Goal: Task Accomplishment & Management: Manage account settings

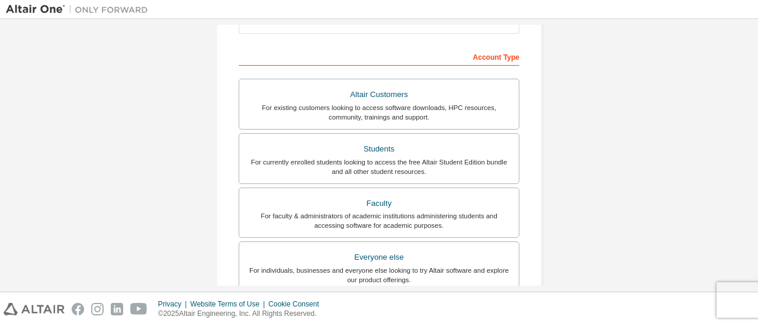
scroll to position [173, 0]
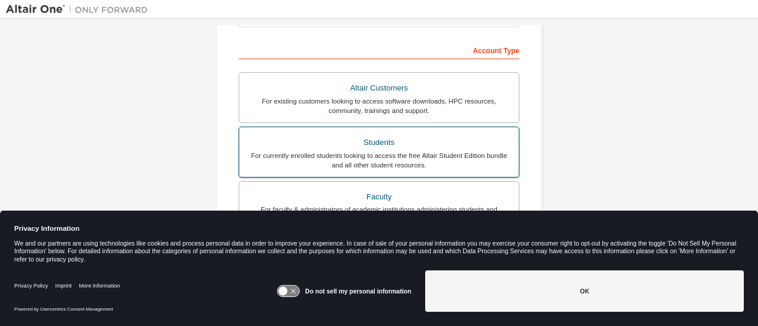
click at [442, 159] on div "For currently enrolled students looking to access the free Altair Student Editi…" at bounding box center [378, 160] width 265 height 19
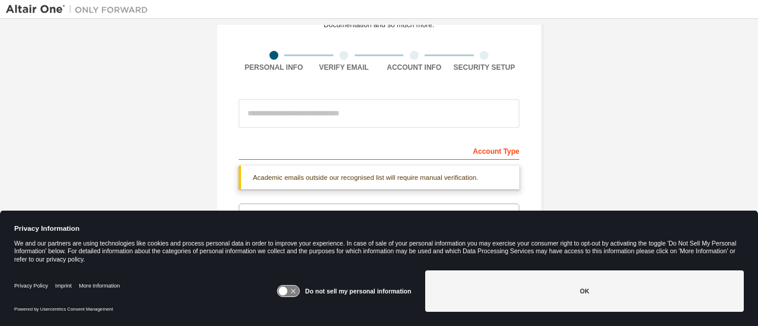
scroll to position [69, 0]
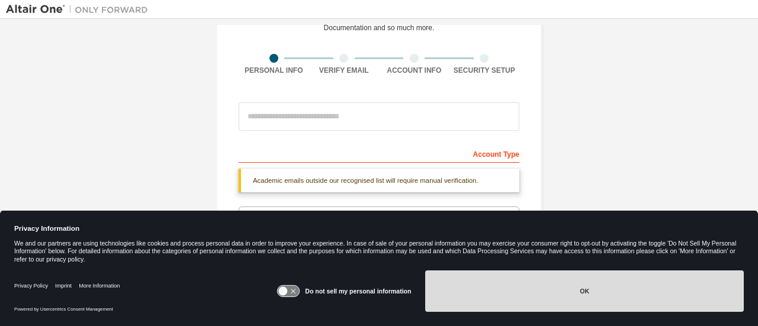
click at [588, 296] on button "OK" at bounding box center [584, 291] width 319 height 41
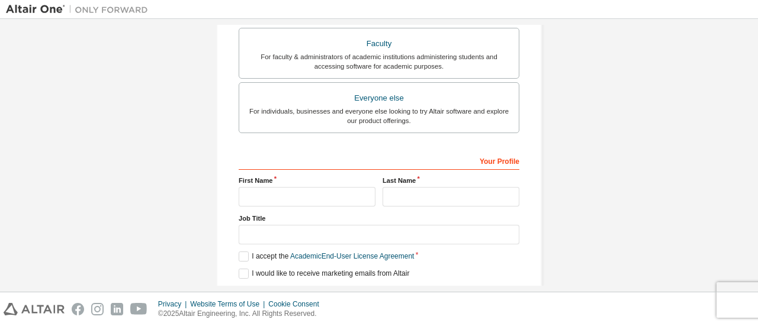
scroll to position [393, 0]
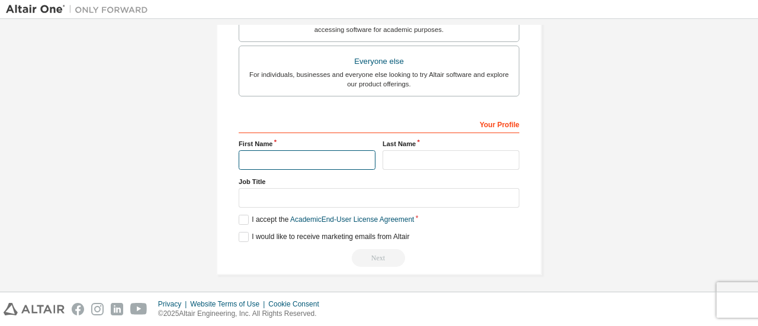
click at [303, 150] on input "text" at bounding box center [307, 160] width 137 height 20
type input "**********"
type input "***"
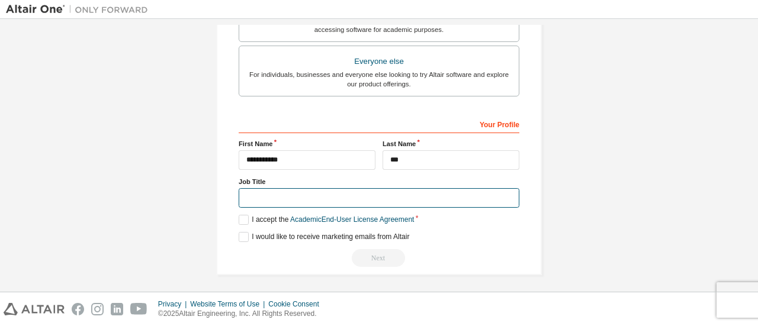
click at [344, 202] on input "text" at bounding box center [379, 198] width 281 height 20
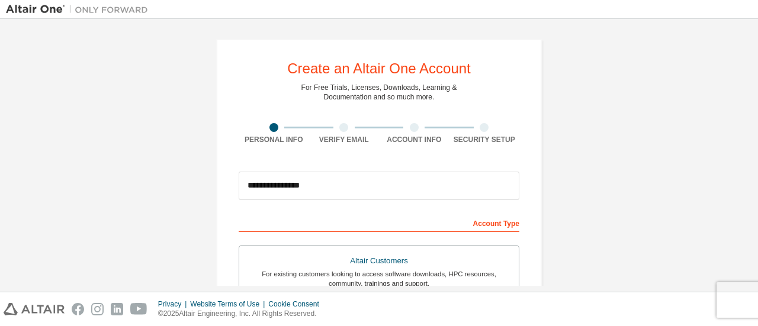
scroll to position [363, 0]
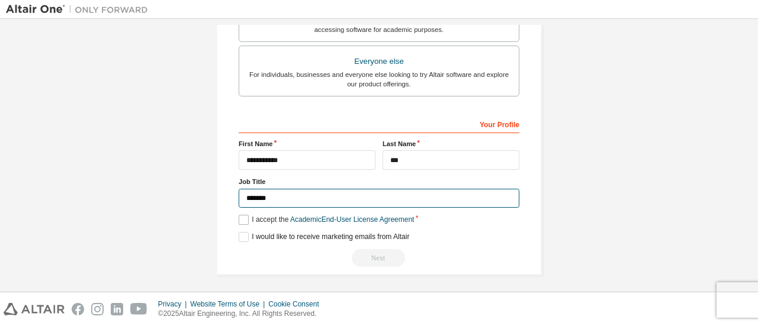
type input "*******"
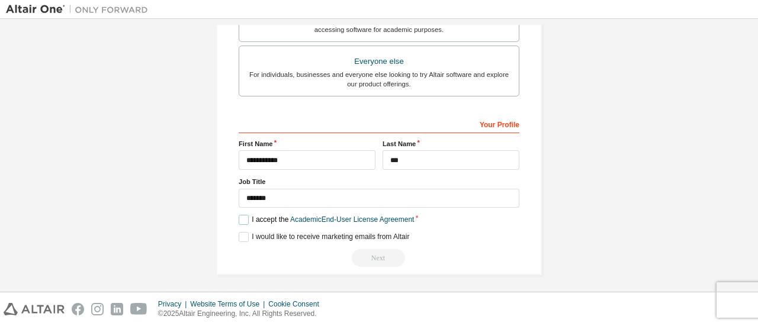
click at [252, 219] on label "I accept the Academic End-User License Agreement" at bounding box center [326, 220] width 175 height 10
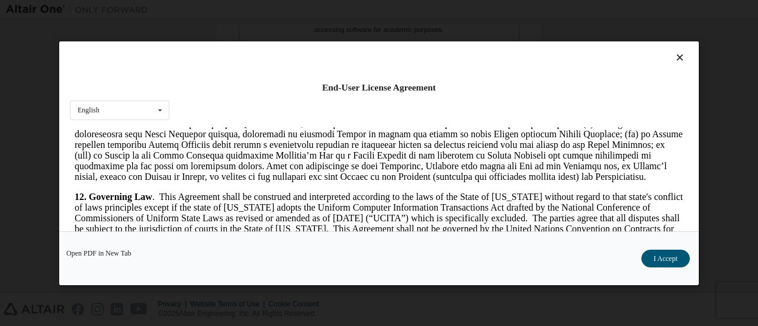
scroll to position [1816, 0]
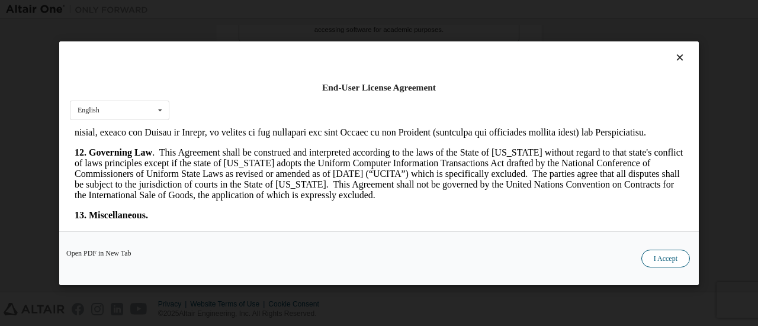
click at [653, 252] on button "I Accept" at bounding box center [666, 258] width 49 height 18
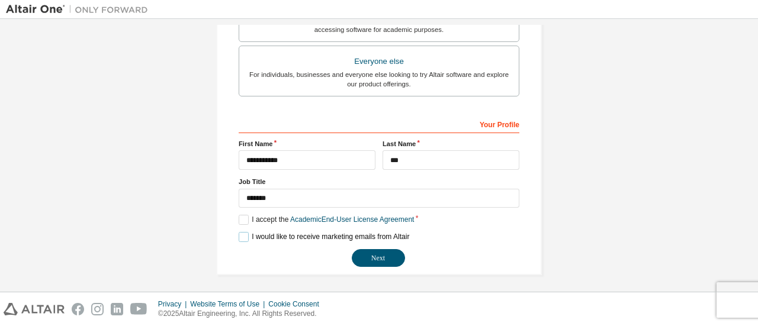
click at [277, 235] on label "I would like to receive marketing emails from Altair" at bounding box center [324, 237] width 171 height 10
click at [280, 236] on label "I would like to receive marketing emails from Altair" at bounding box center [324, 237] width 171 height 10
click at [383, 259] on button "Next" at bounding box center [378, 258] width 53 height 18
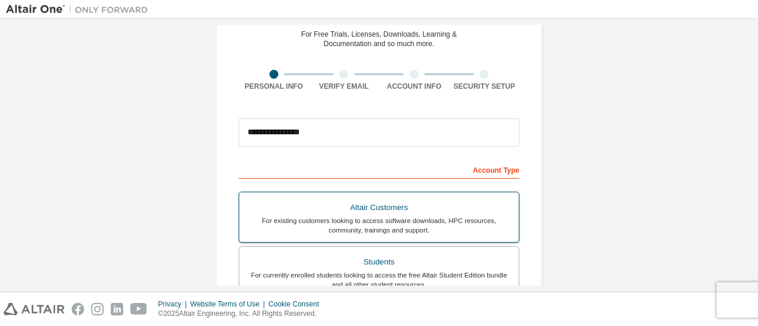
scroll to position [20, 0]
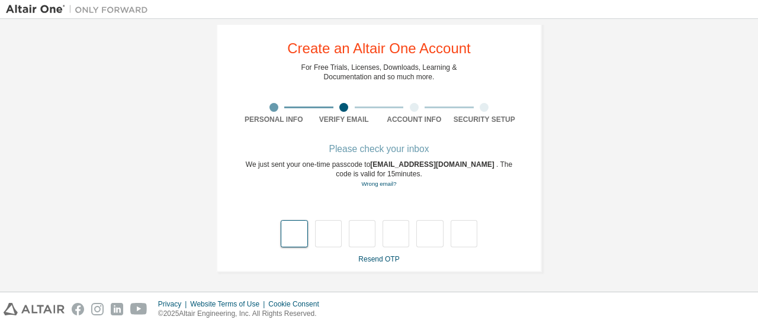
type input "*"
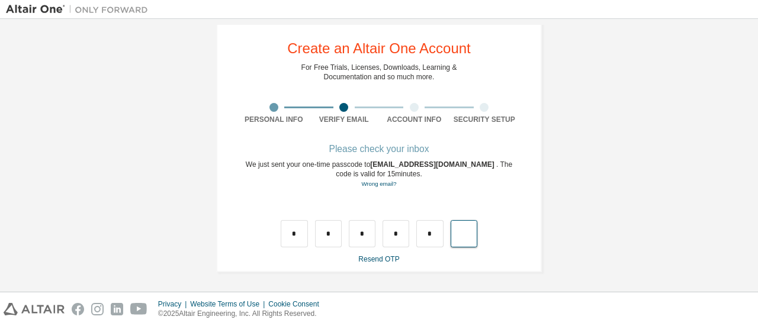
type input "*"
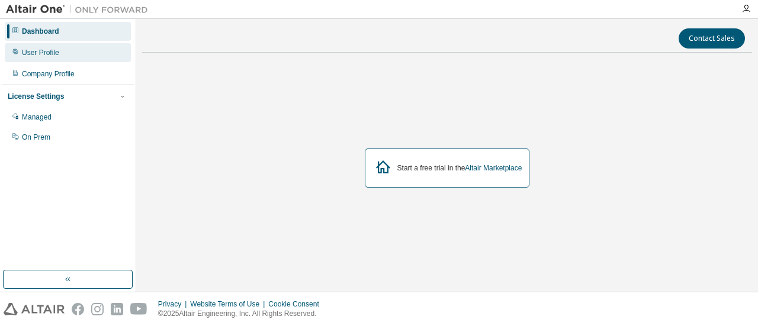
click at [76, 53] on div "User Profile" at bounding box center [68, 52] width 126 height 19
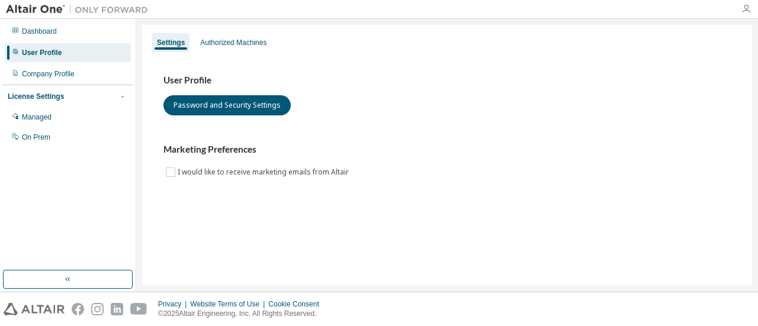
click at [750, 7] on icon "button" at bounding box center [746, 8] width 9 height 9
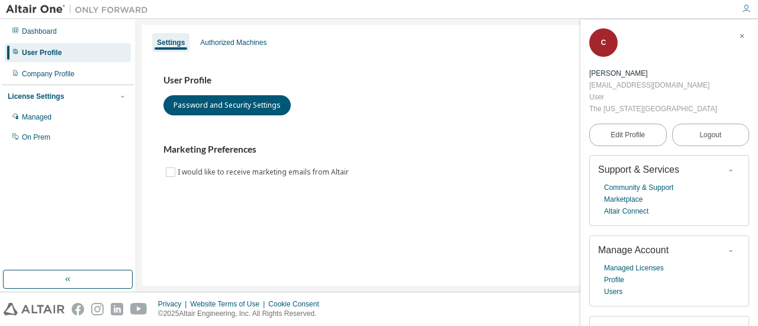
scroll to position [46, 0]
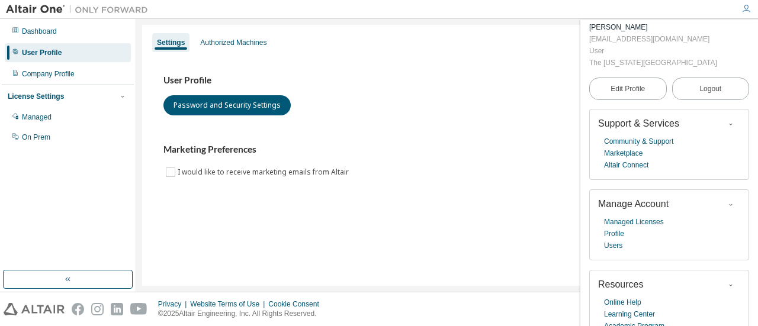
click at [456, 215] on div "Settings Authorized Machines User Profile Password and Security Settings Market…" at bounding box center [447, 155] width 610 height 261
click at [89, 283] on button "button" at bounding box center [68, 279] width 130 height 19
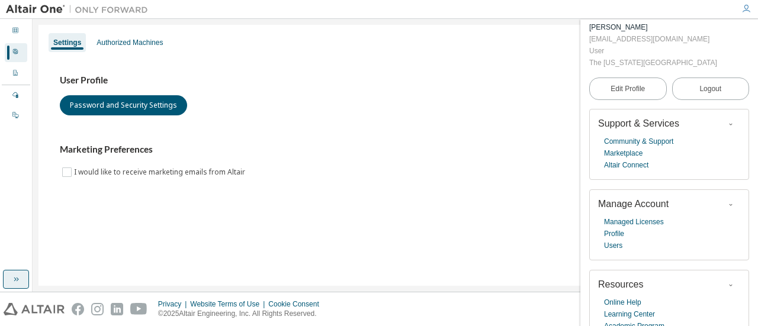
click at [6, 277] on button "button" at bounding box center [16, 279] width 26 height 19
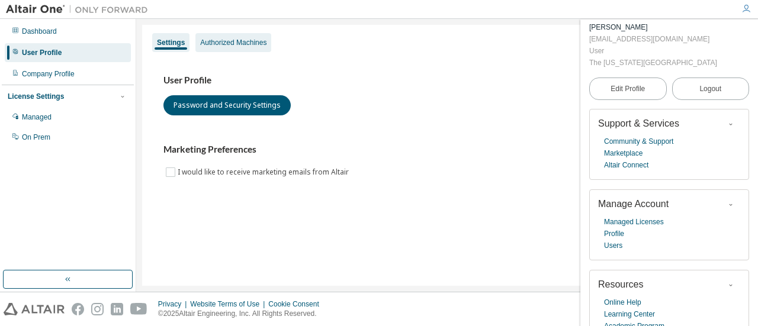
click at [220, 43] on div "Authorized Machines" at bounding box center [233, 42] width 66 height 9
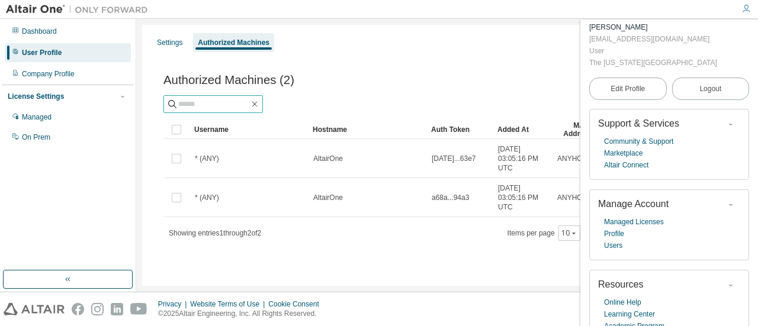
click at [238, 108] on input "text" at bounding box center [213, 104] width 71 height 12
click at [65, 24] on div "Dashboard" at bounding box center [68, 31] width 126 height 19
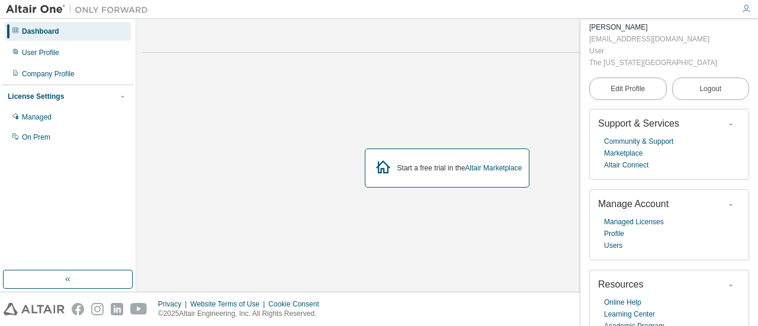
click at [66, 25] on div "Dashboard" at bounding box center [68, 31] width 126 height 19
click at [484, 162] on div "Start a free trial in the Altair Marketplace" at bounding box center [447, 168] width 165 height 39
click at [485, 164] on link "Altair Marketplace" at bounding box center [493, 168] width 57 height 8
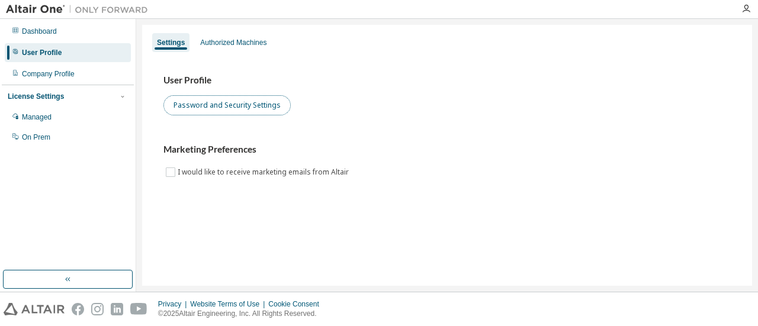
click at [201, 114] on button "Password and Security Settings" at bounding box center [227, 105] width 127 height 20
